Goal: Information Seeking & Learning: Check status

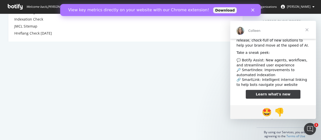
scroll to position [100, 0]
click at [308, 31] on span "Close" at bounding box center [307, 30] width 18 height 18
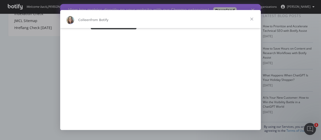
scroll to position [57, 0]
type input "132898"
click at [251, 19] on span "Close" at bounding box center [252, 19] width 18 height 18
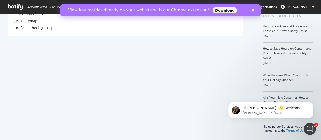
scroll to position [0, 0]
click at [254, 11] on icon "Close" at bounding box center [252, 10] width 3 height 3
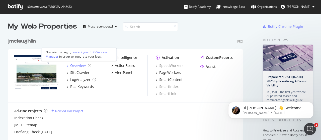
click at [79, 66] on div "Overview" at bounding box center [78, 65] width 16 height 5
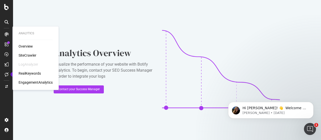
click at [25, 45] on div "Overview" at bounding box center [26, 46] width 14 height 5
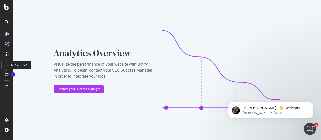
click at [5, 75] on icon at bounding box center [7, 74] width 4 height 4
